Goal: Go to known website: Access a specific website the user already knows

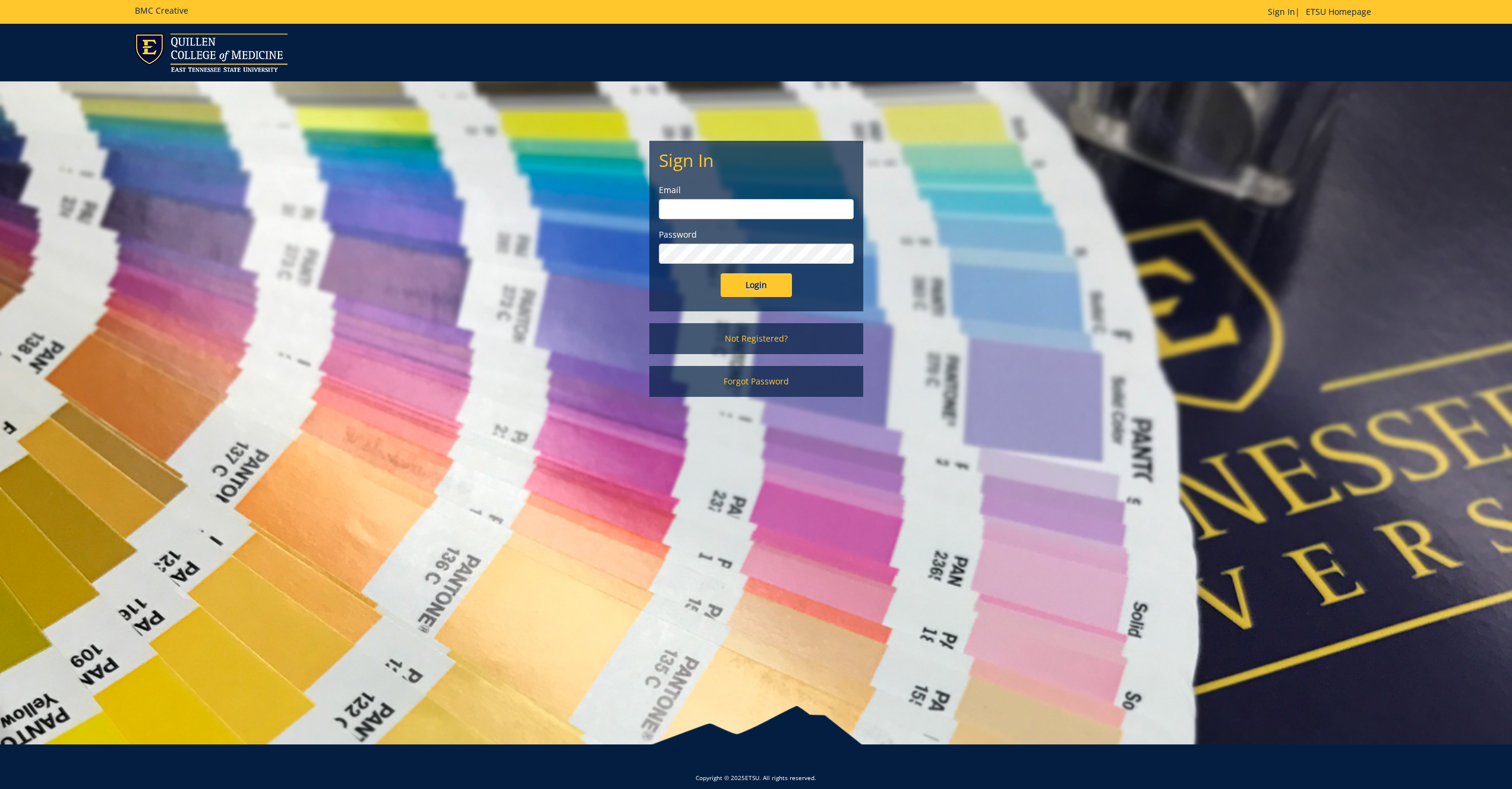
type input "gougeja@etsu.edu"
click at [758, 272] on form "Sign In Email gougeja@etsu.edu Password Login" at bounding box center [756, 223] width 195 height 147
click at [751, 292] on input "Login" at bounding box center [756, 285] width 72 height 24
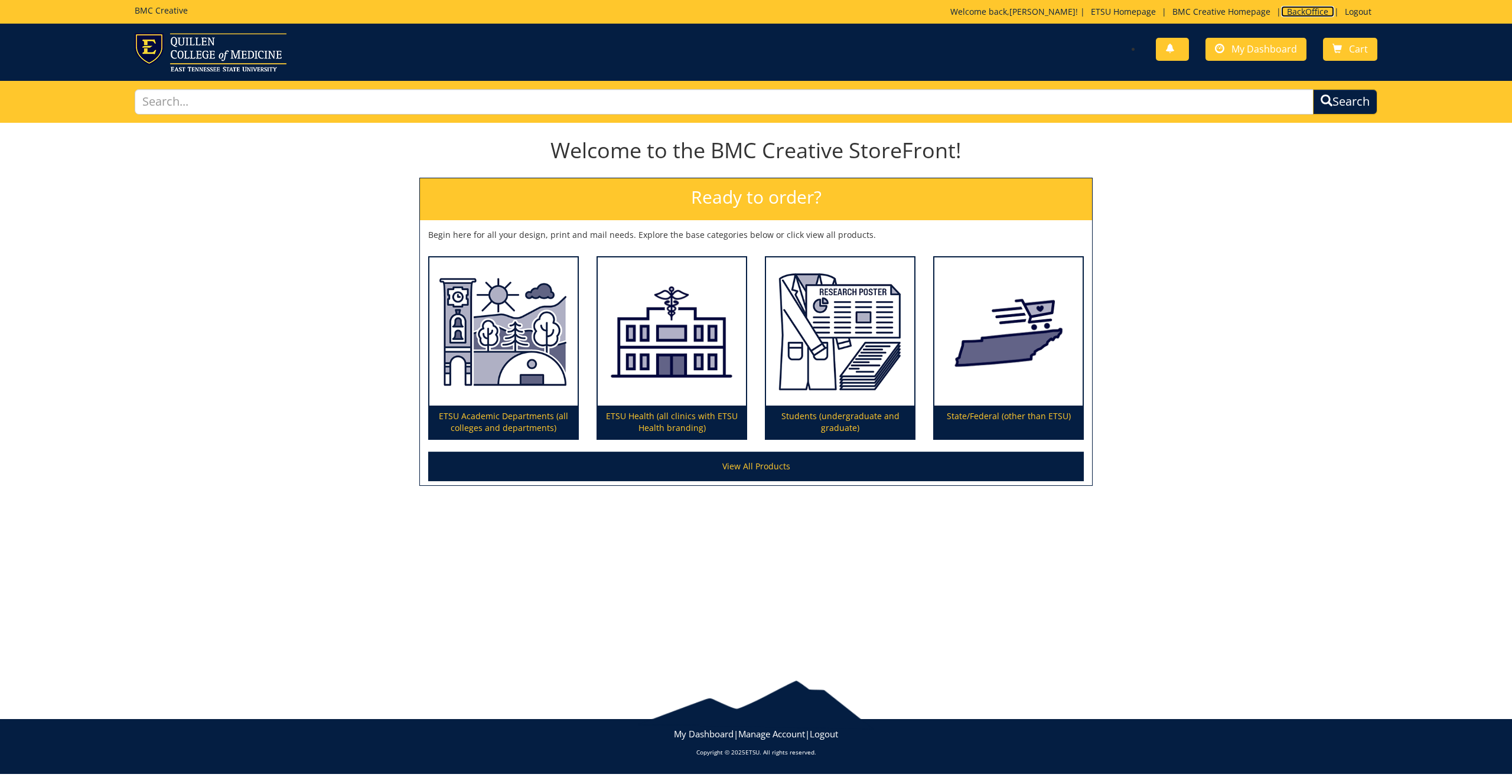
click at [1305, 11] on link "BackOffice" at bounding box center [1308, 11] width 53 height 11
